Goal: Information Seeking & Learning: Learn about a topic

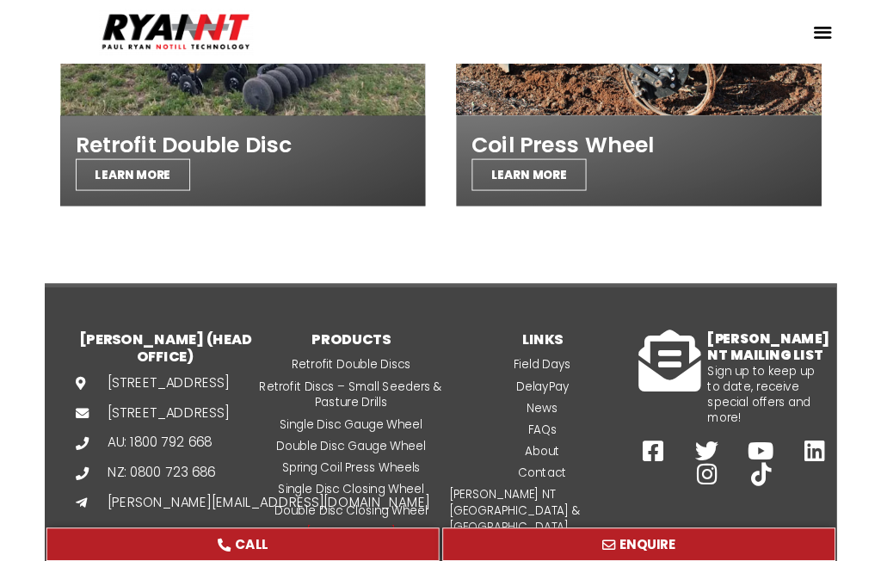
scroll to position [4233, 0]
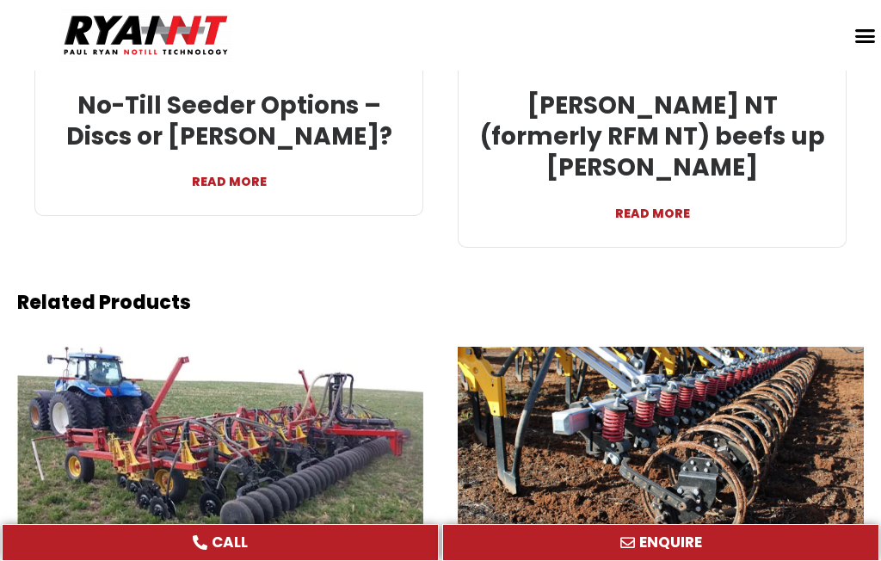
click at [539, 384] on div at bounding box center [661, 444] width 406 height 195
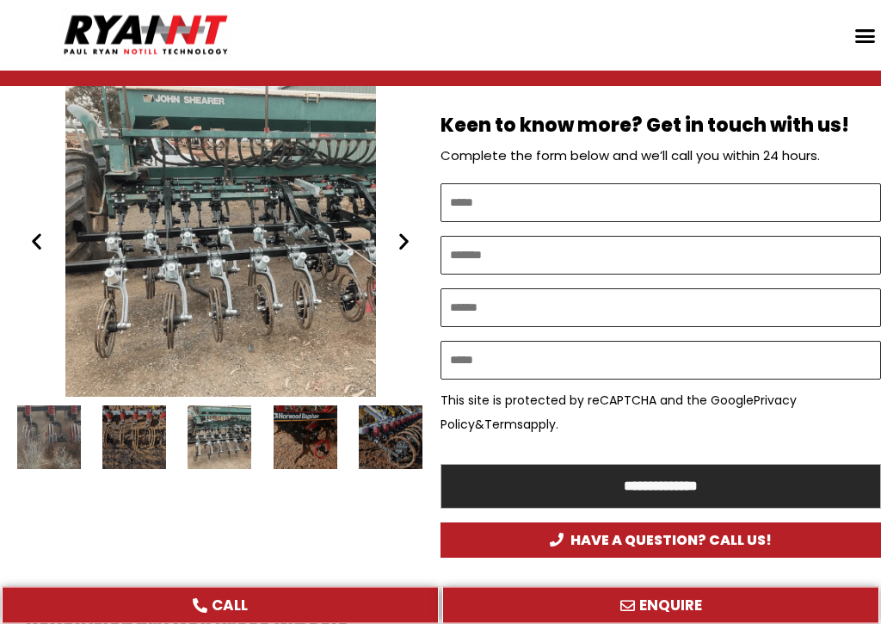
scroll to position [952, 0]
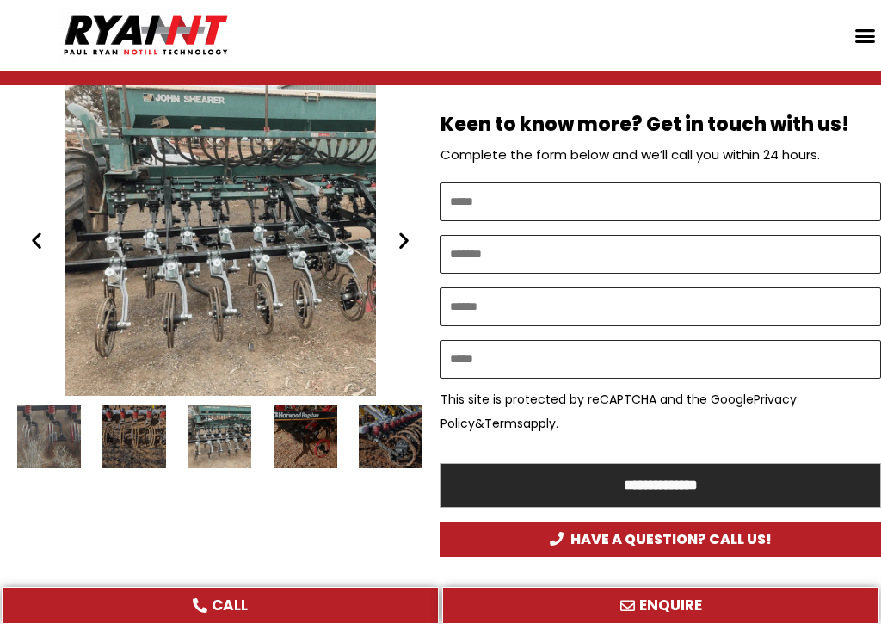
click at [177, 292] on div "RYAN NT (RFM NT) press wheel" at bounding box center [220, 240] width 406 height 311
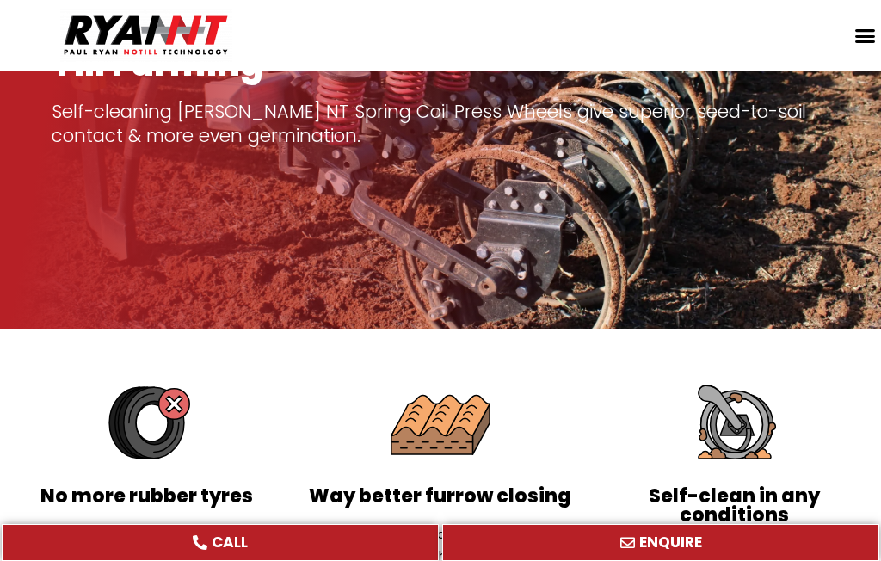
scroll to position [258, 0]
